Goal: Task Accomplishment & Management: Complete application form

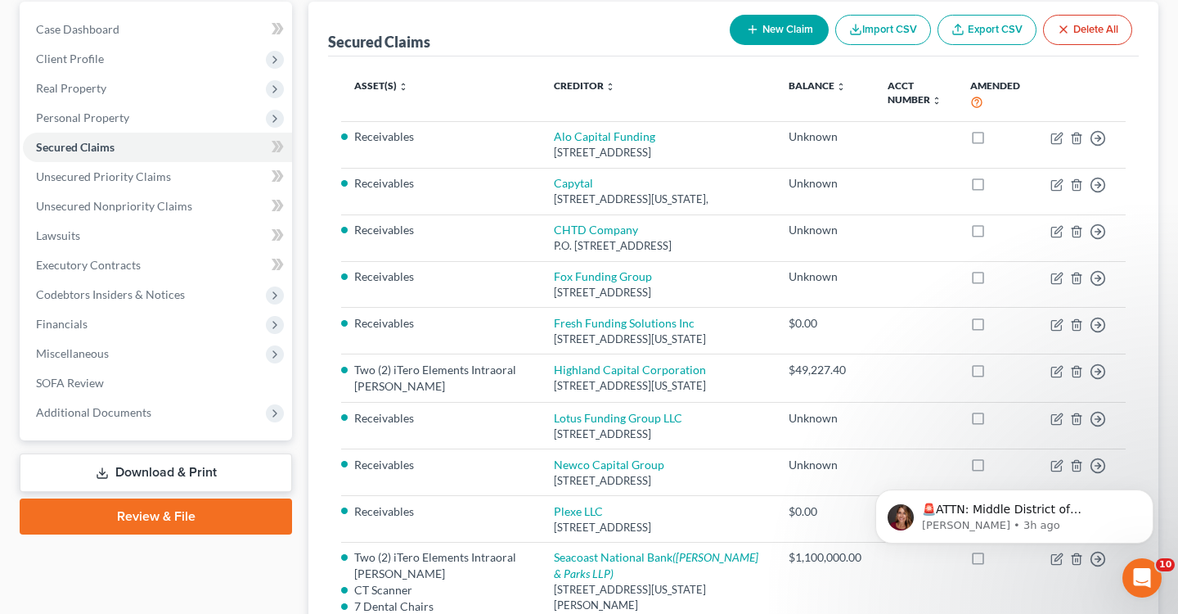
scroll to position [140, 0]
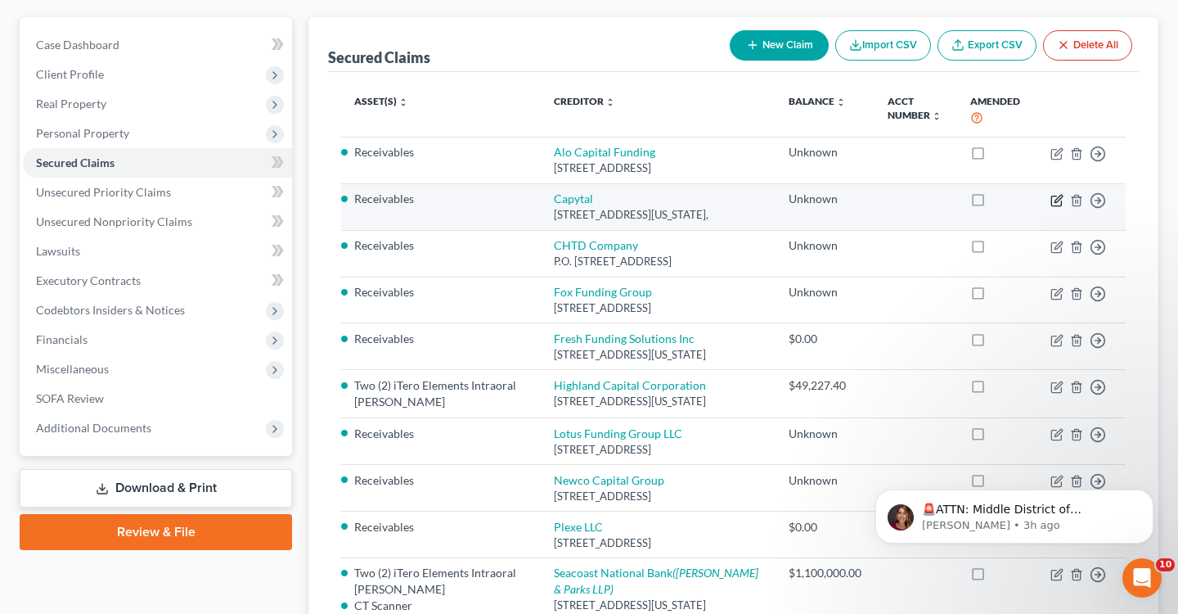
click at [1062, 207] on icon "button" at bounding box center [1057, 200] width 13 height 13
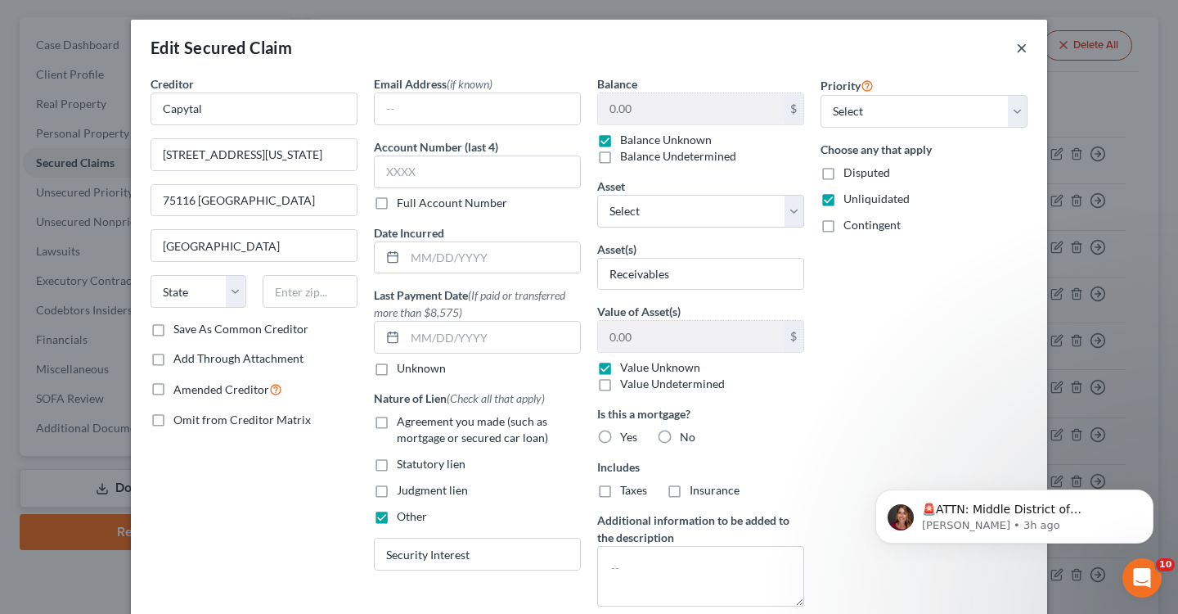
click at [1024, 46] on button "×" at bounding box center [1021, 48] width 11 height 20
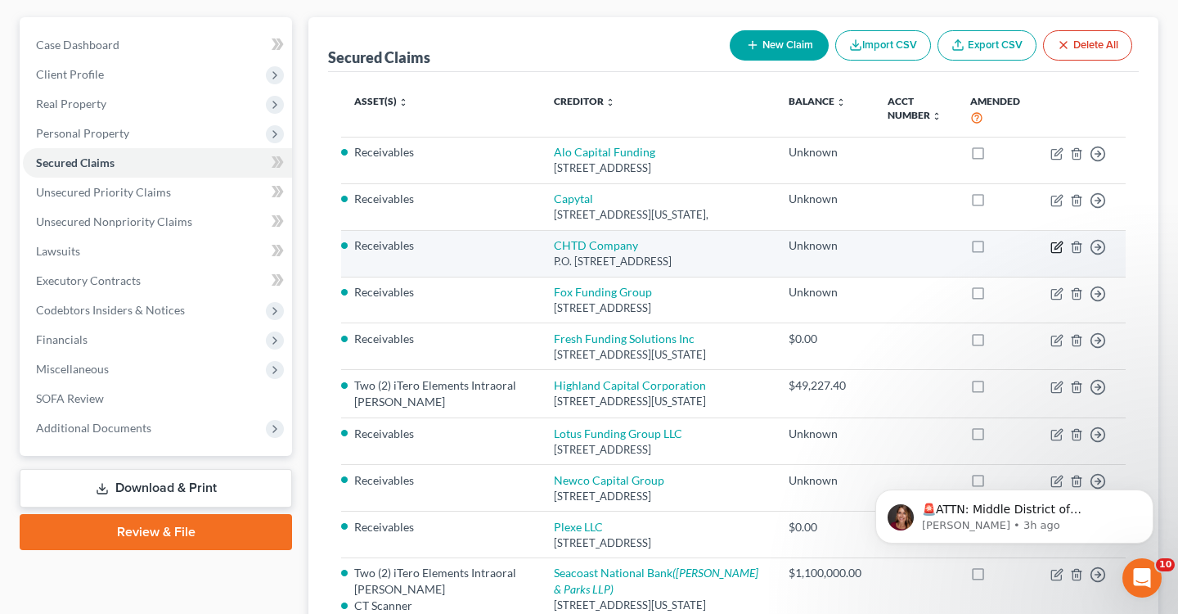
click at [1056, 252] on icon "button" at bounding box center [1056, 247] width 10 height 10
select select "14"
select select "0"
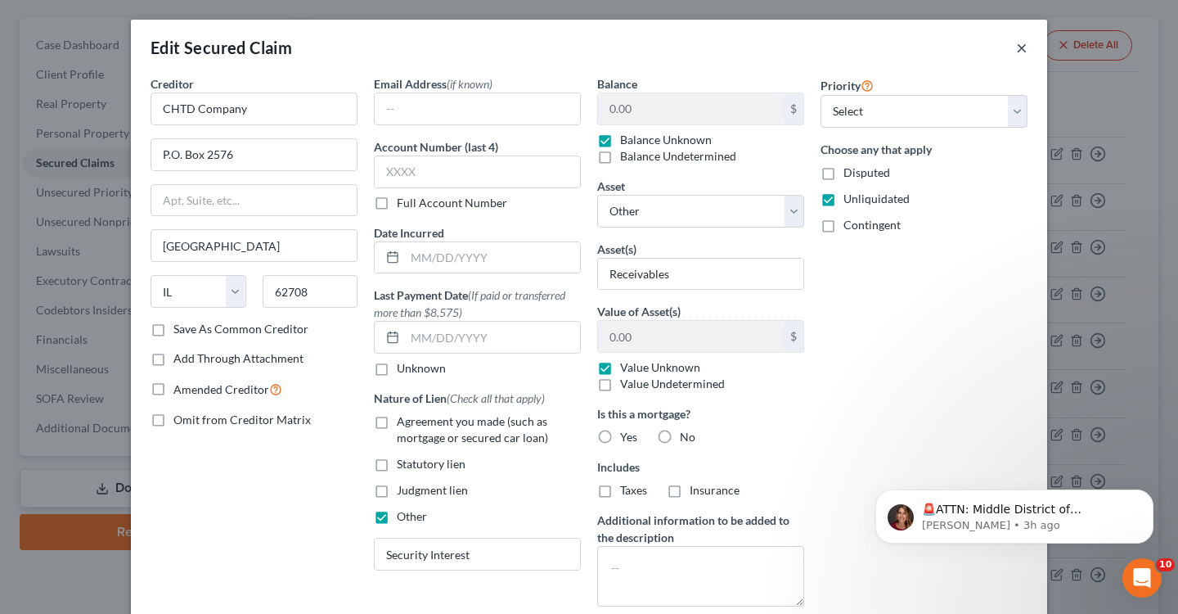
click at [1017, 49] on button "×" at bounding box center [1021, 48] width 11 height 20
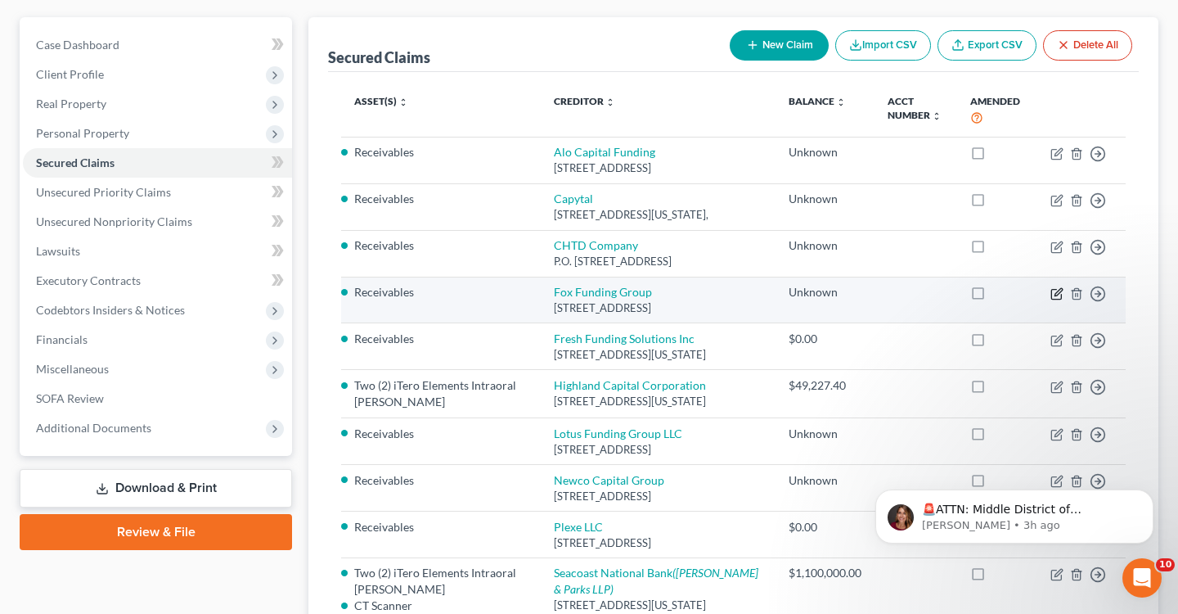
click at [1057, 295] on icon "button" at bounding box center [1058, 291] width 7 height 7
select select "9"
select select "0"
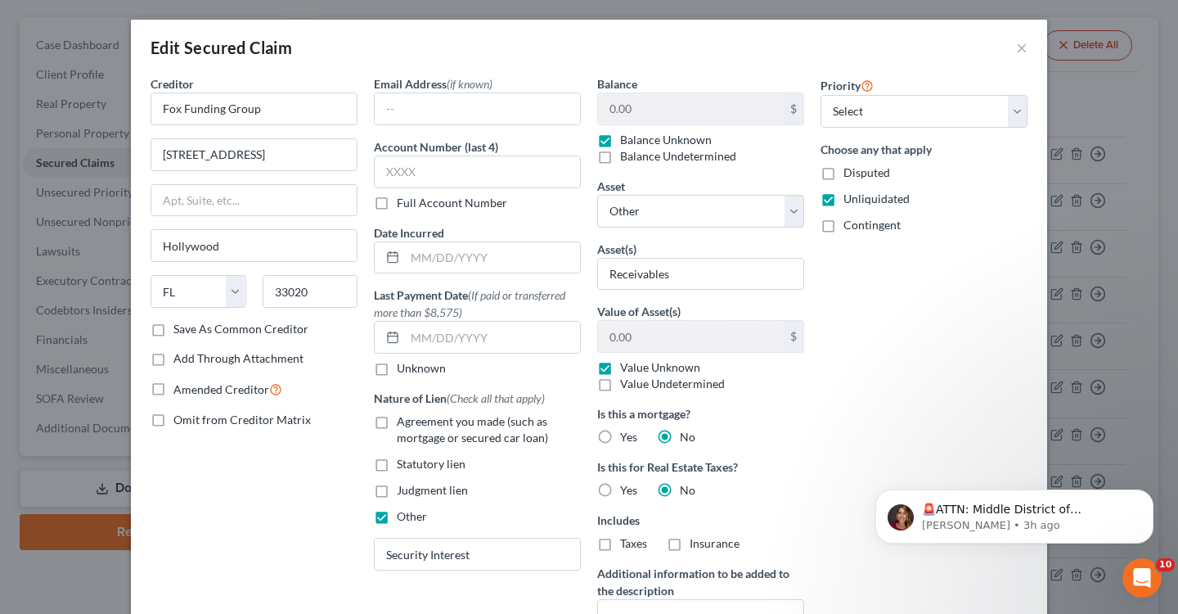
click at [1028, 52] on div "Edit Secured Claim ×" at bounding box center [589, 48] width 916 height 56
click at [1024, 52] on button "×" at bounding box center [1021, 48] width 11 height 20
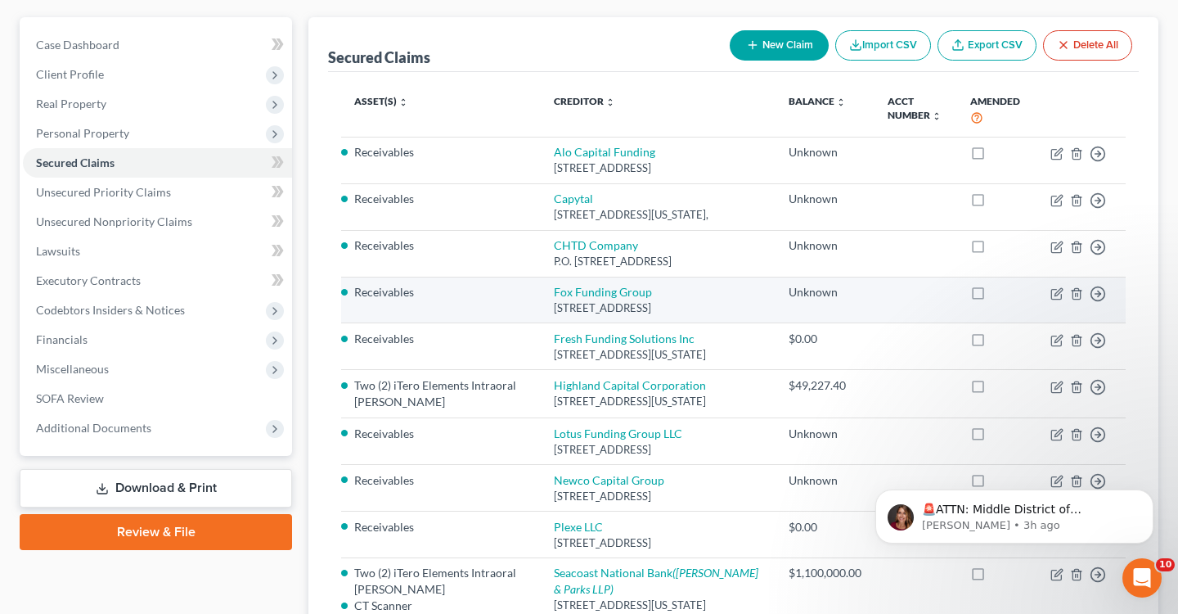
click at [1056, 323] on td "Move to E Move to F Move to G Move to Notice Only" at bounding box center [1082, 300] width 88 height 47
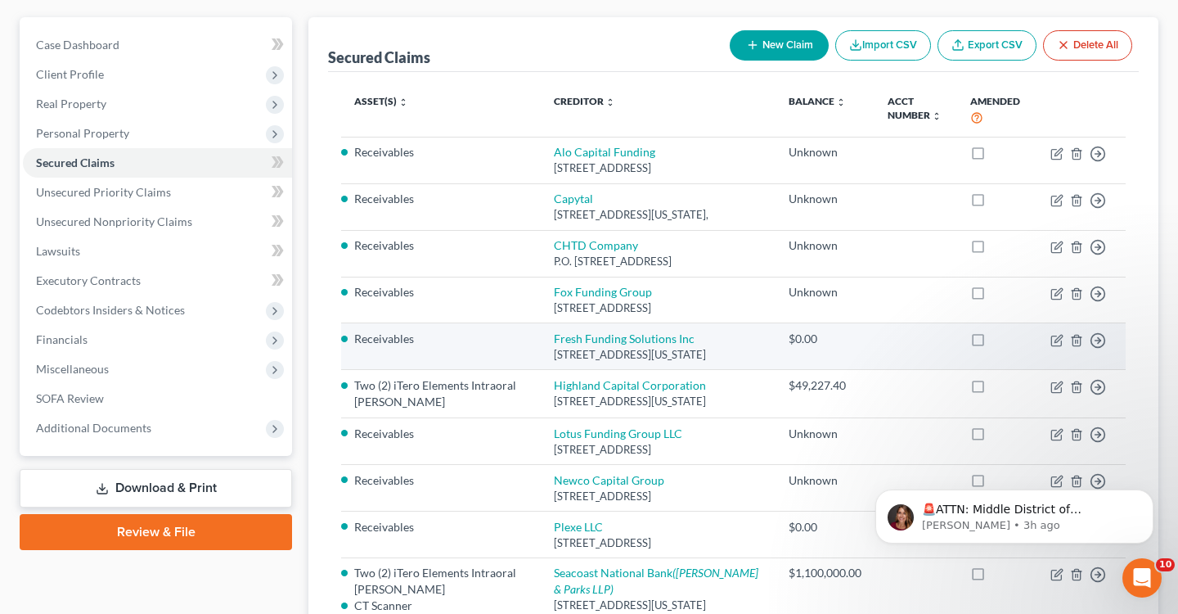
click at [1056, 370] on td "Move to E Move to F Move to G Move to Notice Only" at bounding box center [1082, 346] width 88 height 47
click at [1056, 347] on icon "button" at bounding box center [1057, 340] width 13 height 13
select select "33"
select select "0"
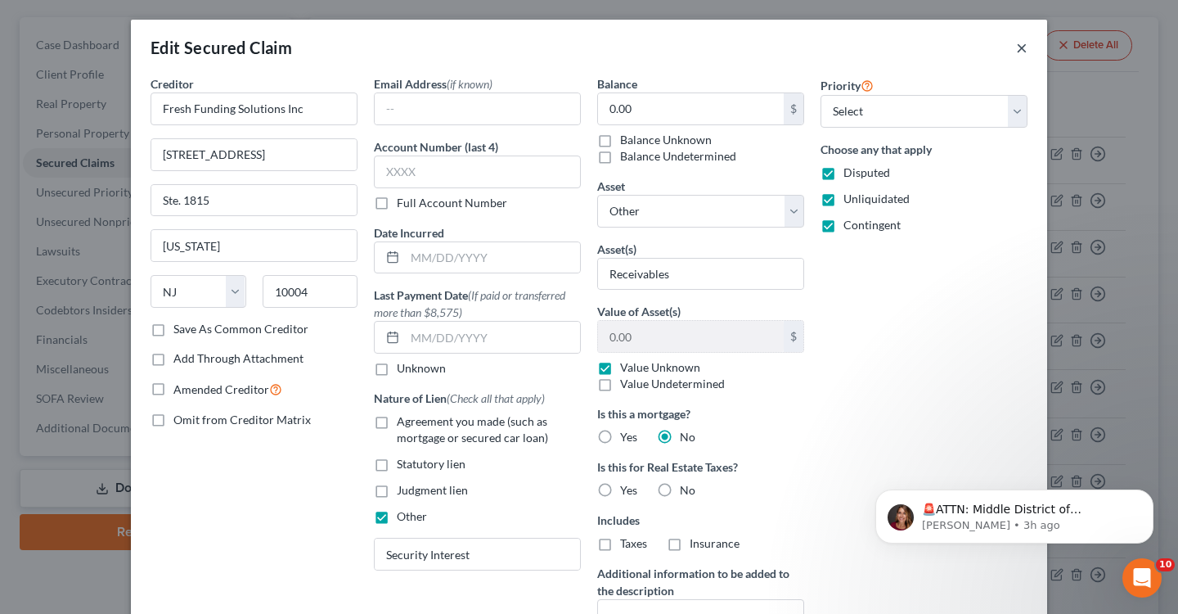
click at [1020, 50] on button "×" at bounding box center [1021, 48] width 11 height 20
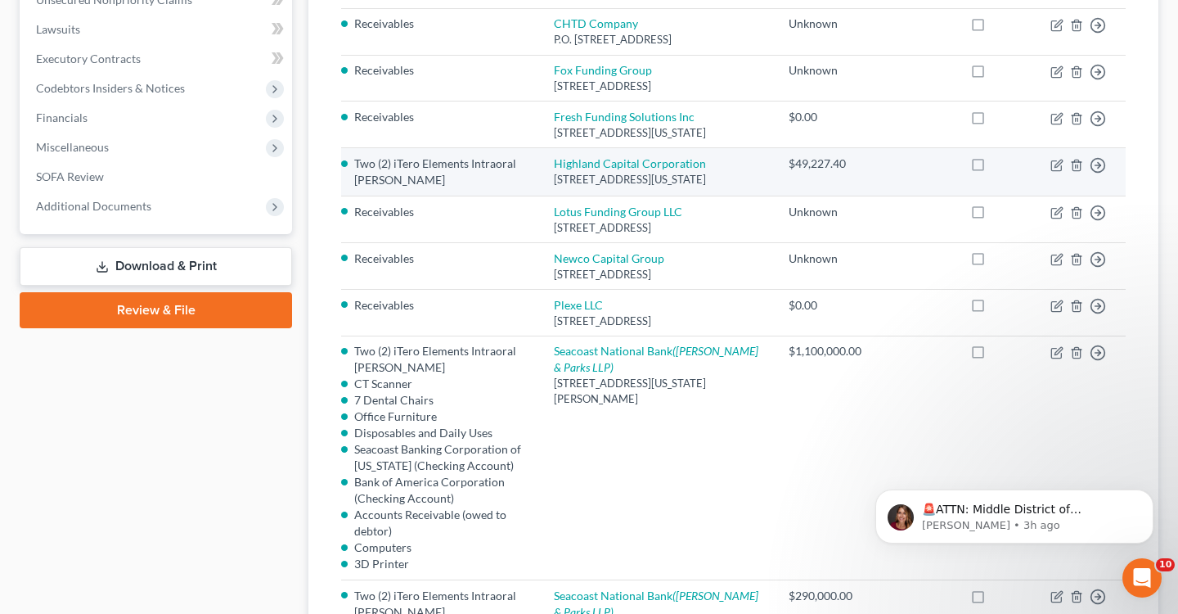
scroll to position [385, 0]
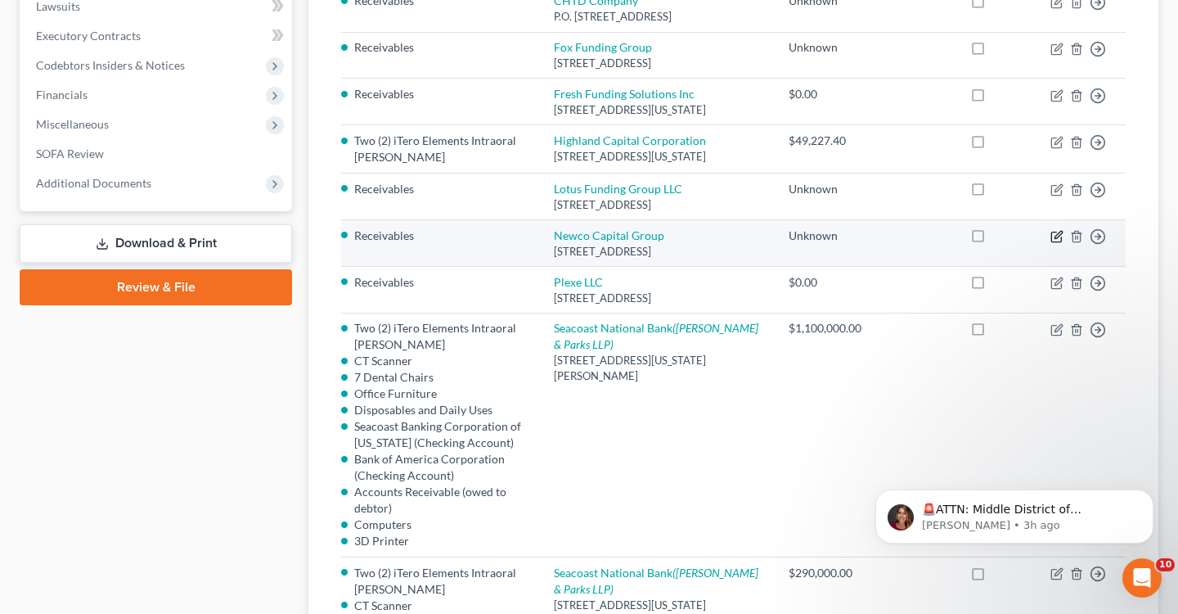
click at [1059, 243] on icon "button" at bounding box center [1057, 236] width 13 height 13
select select "35"
select select "0"
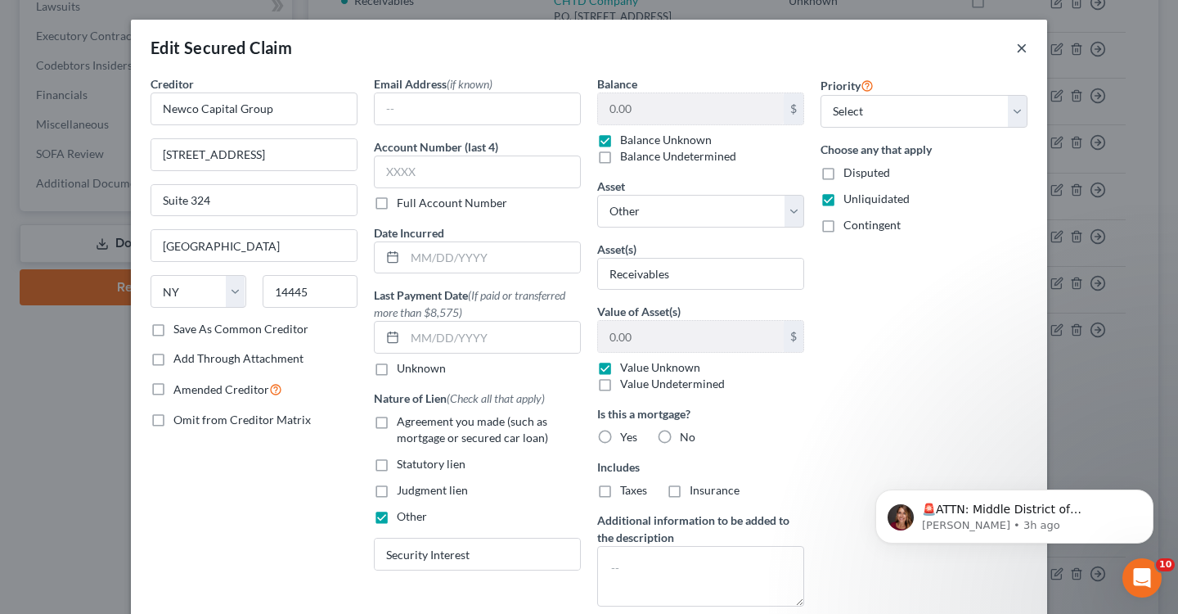
click at [1022, 47] on button "×" at bounding box center [1021, 48] width 11 height 20
